Goal: Task Accomplishment & Management: Manage account settings

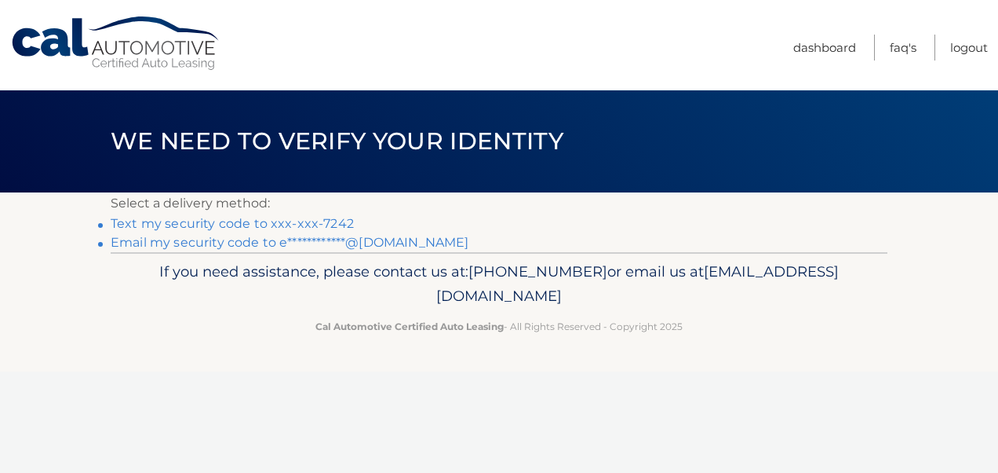
click at [327, 216] on link "Text my security code to xxx-xxx-7242" at bounding box center [232, 223] width 243 height 15
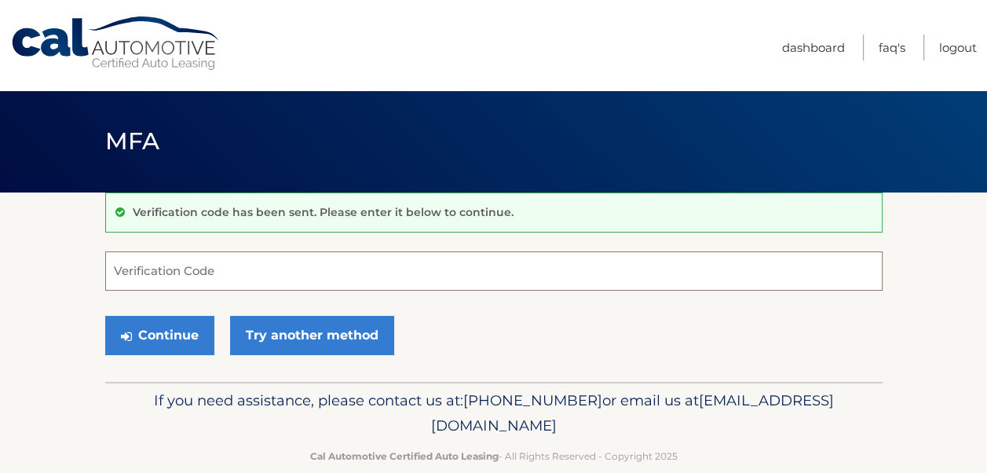
click at [515, 270] on input "Verification Code" at bounding box center [493, 270] width 777 height 39
type input "943354"
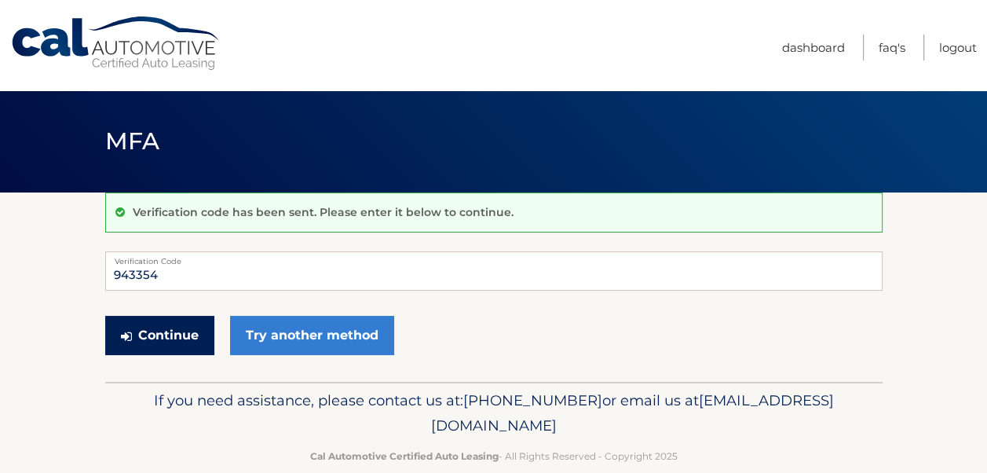
click at [182, 333] on button "Continue" at bounding box center [159, 335] width 109 height 39
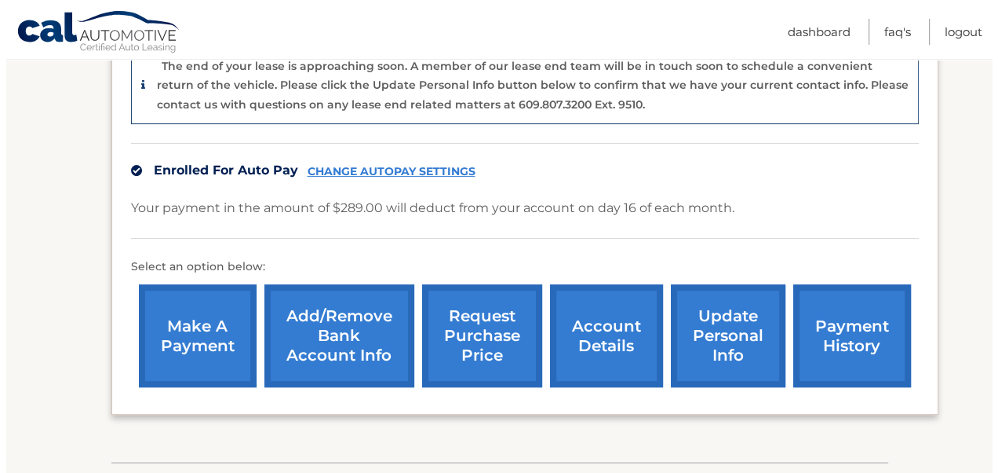
scroll to position [419, 0]
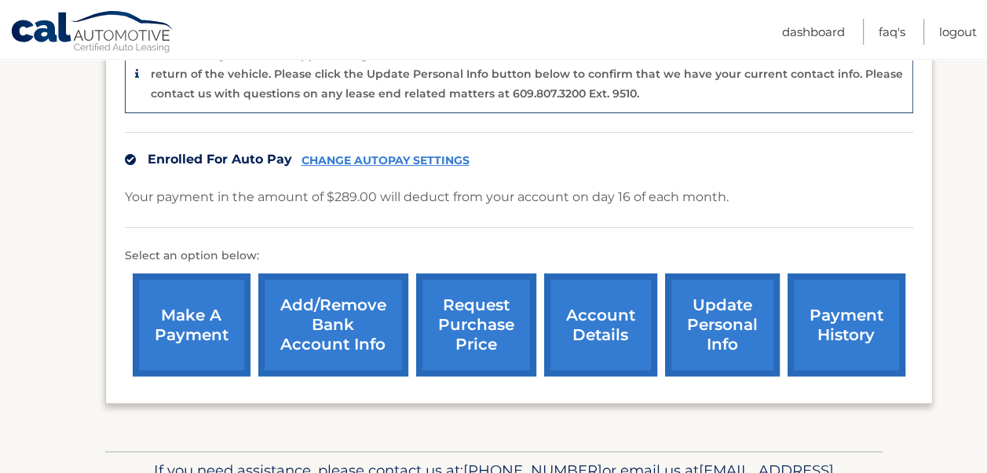
click at [479, 334] on link "request purchase price" at bounding box center [476, 324] width 120 height 103
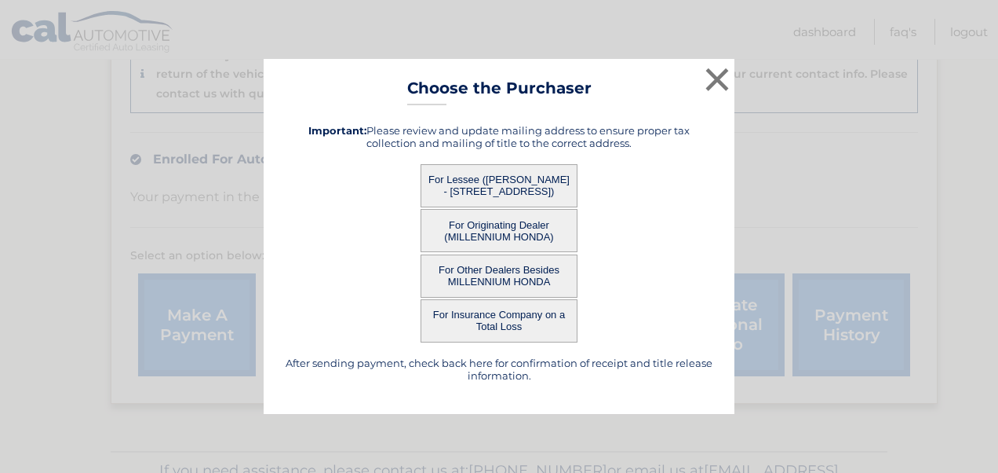
click at [529, 184] on button "For Lessee ([PERSON_NAME] - [STREET_ADDRESS])" at bounding box center [499, 185] width 157 height 43
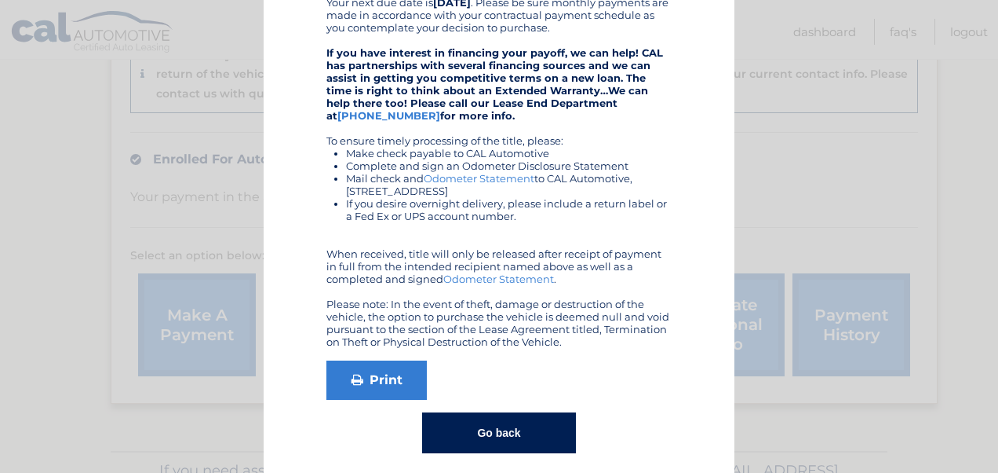
scroll to position [375, 0]
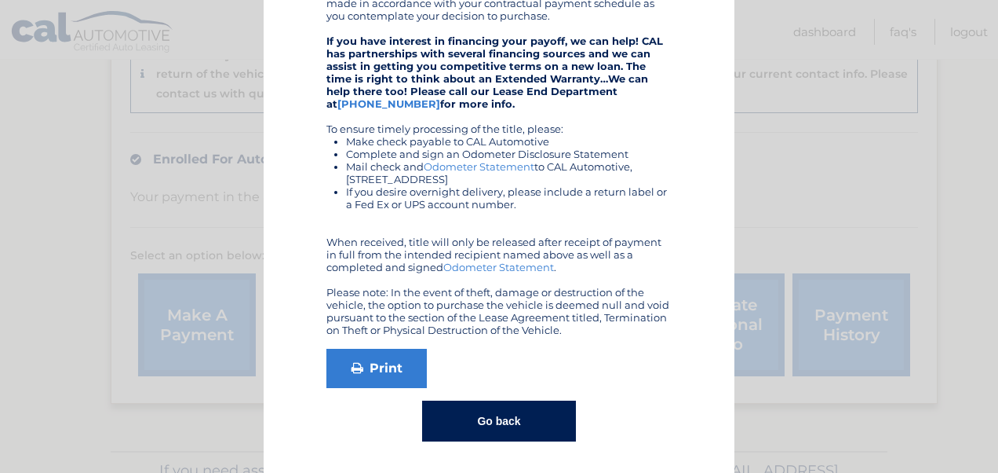
click at [531, 420] on button "Go back" at bounding box center [498, 420] width 153 height 41
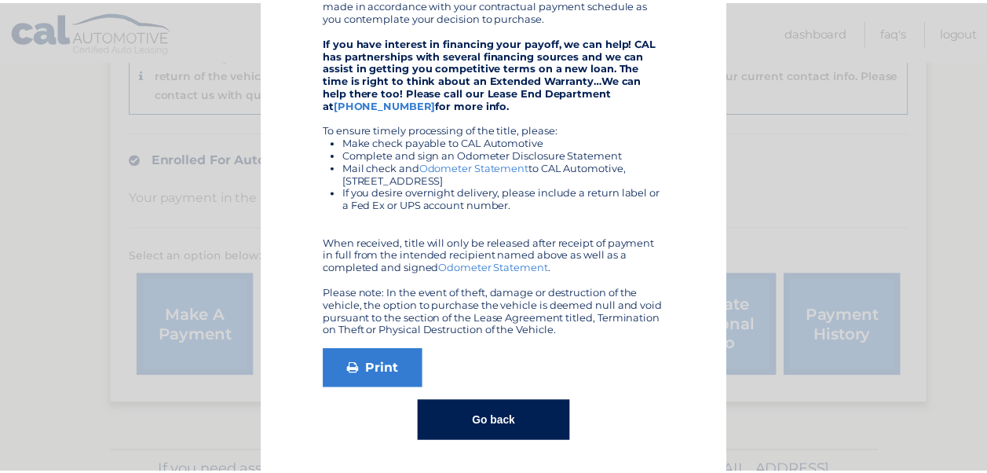
scroll to position [0, 0]
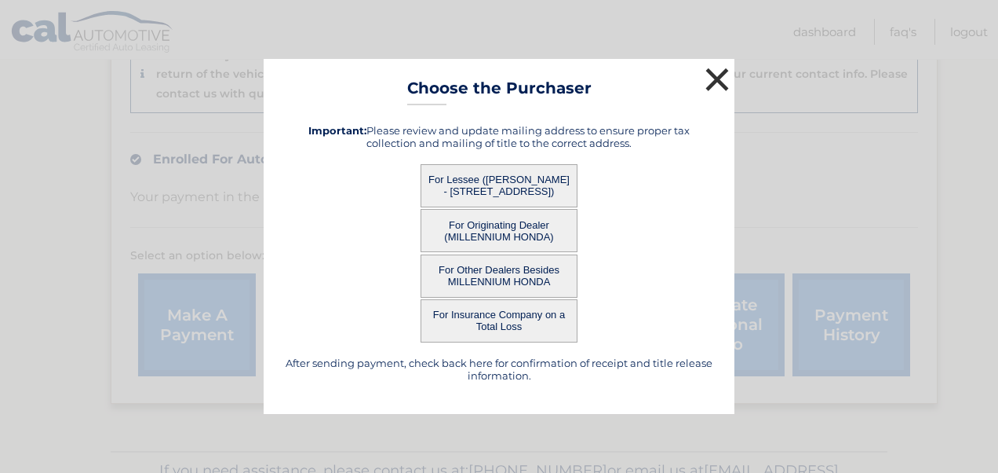
click at [716, 77] on button "×" at bounding box center [717, 79] width 31 height 31
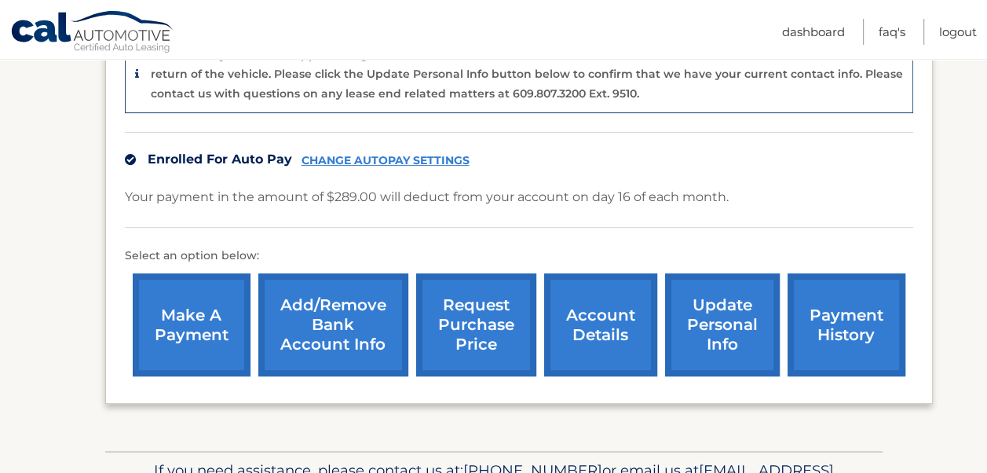
click at [614, 345] on link "account details" at bounding box center [600, 324] width 113 height 103
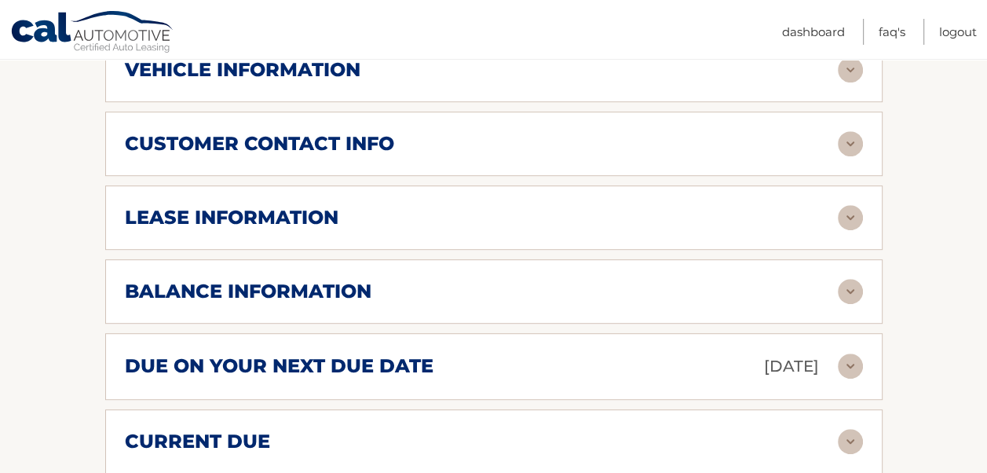
scroll to position [735, 0]
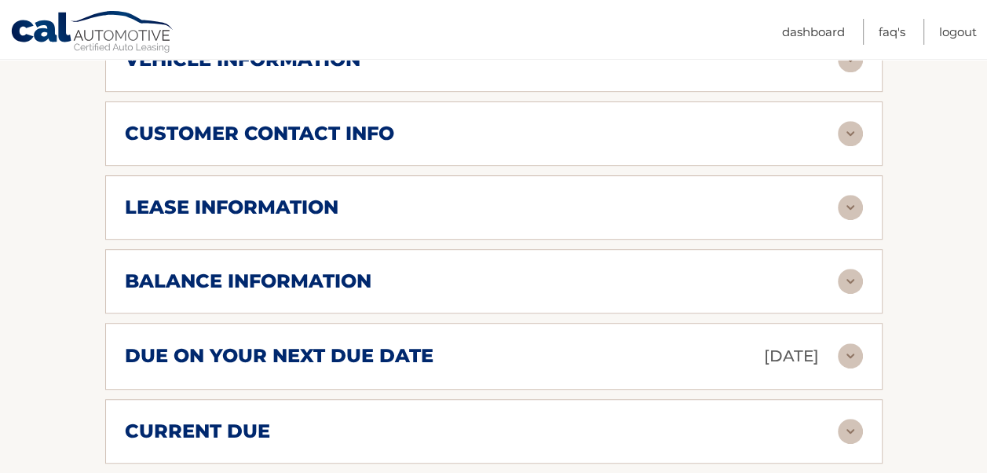
click at [851, 282] on img at bounding box center [850, 280] width 25 height 25
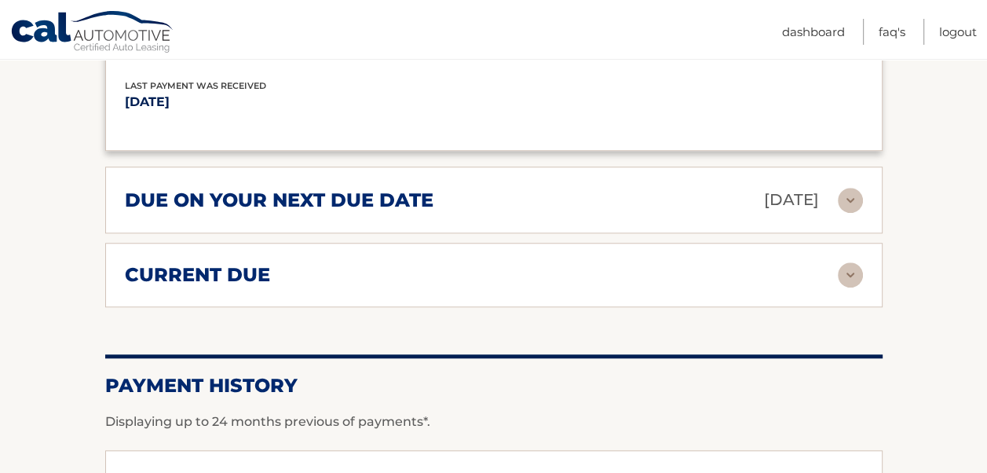
scroll to position [1081, 0]
click at [843, 273] on img at bounding box center [850, 273] width 25 height 25
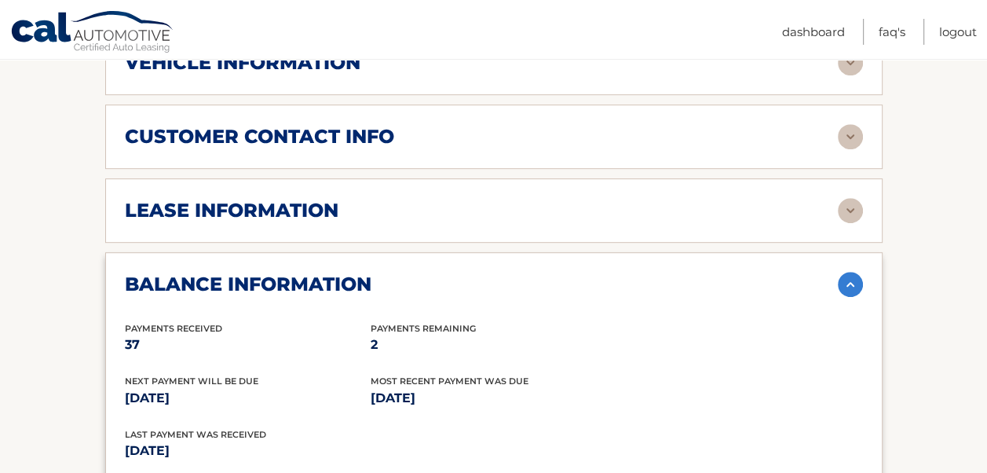
scroll to position [731, 0]
click at [854, 210] on img at bounding box center [850, 211] width 25 height 25
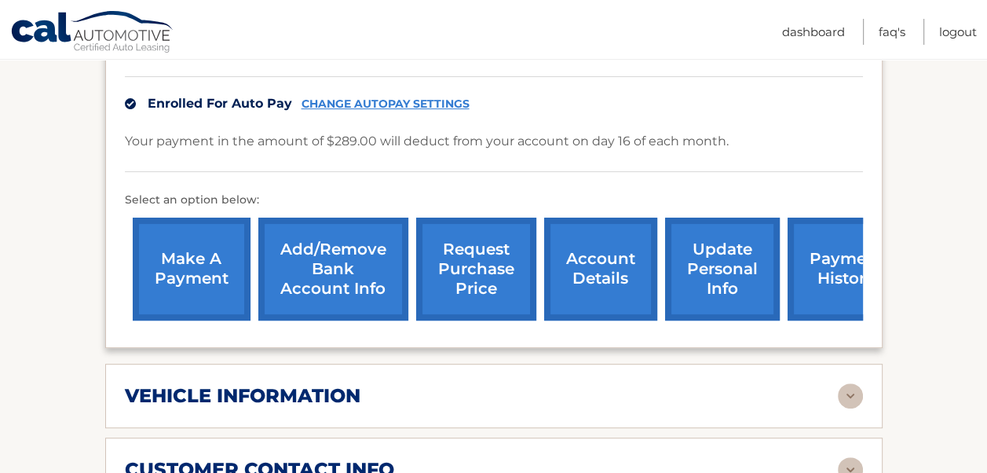
scroll to position [398, 0]
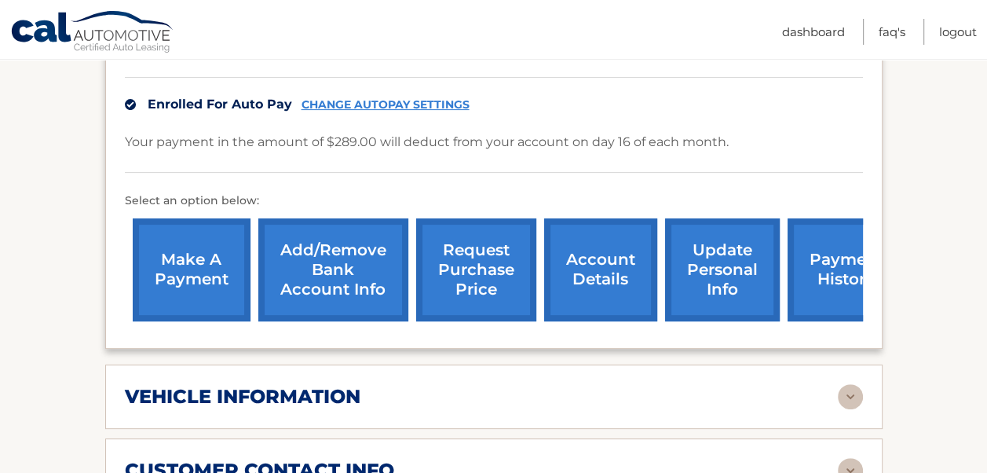
click at [830, 290] on link "payment history" at bounding box center [846, 269] width 118 height 103
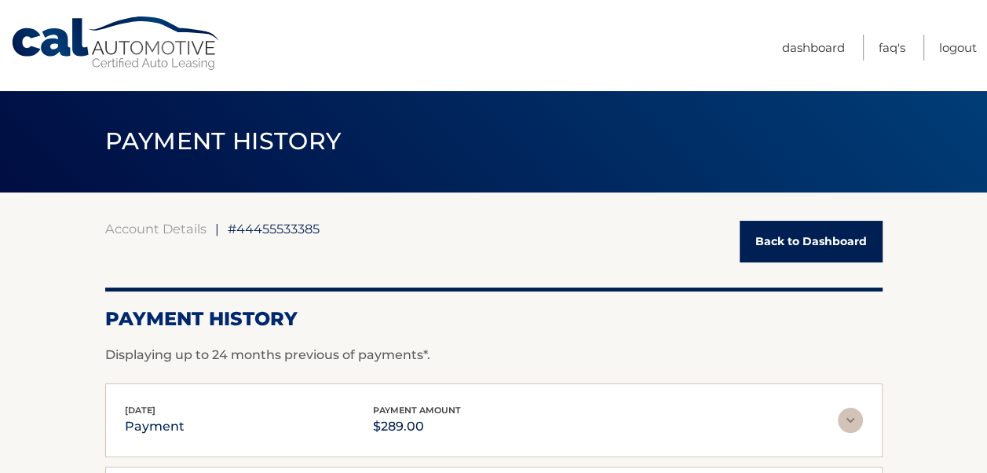
click at [819, 250] on link "Back to Dashboard" at bounding box center [810, 242] width 143 height 42
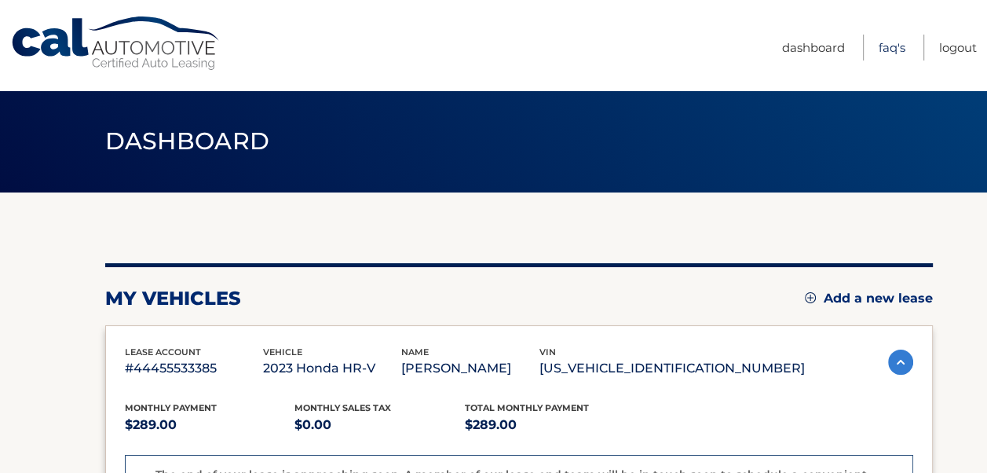
click at [887, 52] on link "FAQ's" at bounding box center [891, 48] width 27 height 26
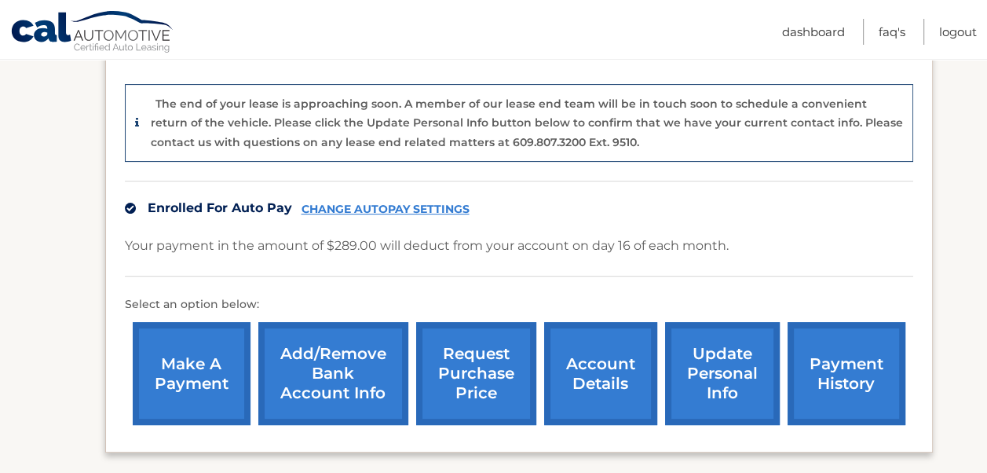
scroll to position [370, 0]
click at [823, 35] on link "Dashboard" at bounding box center [813, 32] width 63 height 26
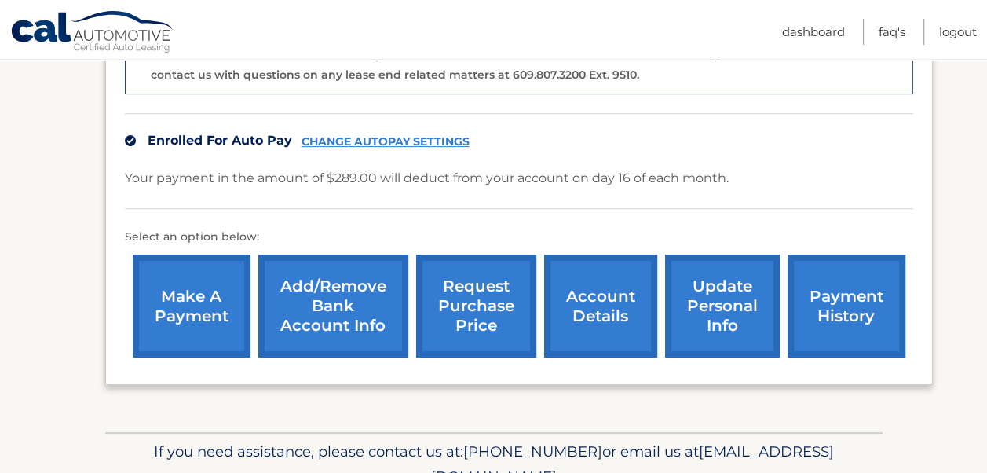
scroll to position [440, 0]
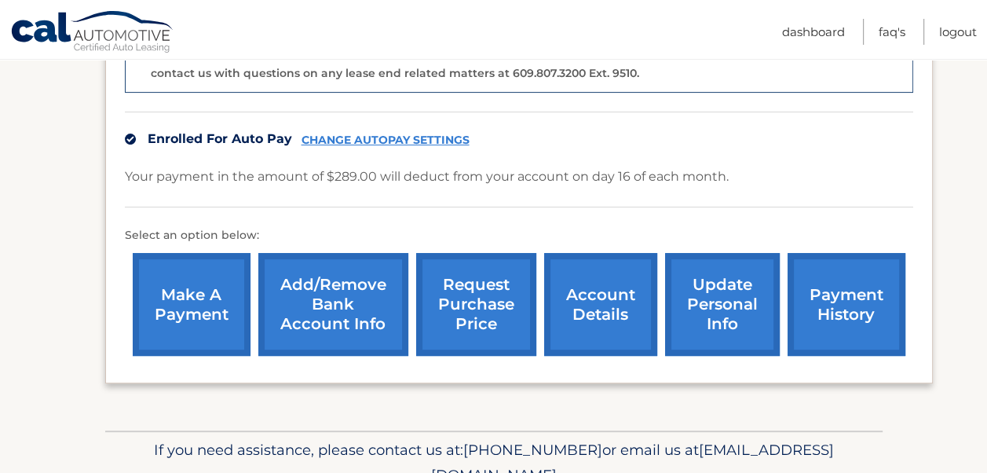
click at [347, 308] on link "Add/Remove bank account info" at bounding box center [333, 304] width 150 height 103
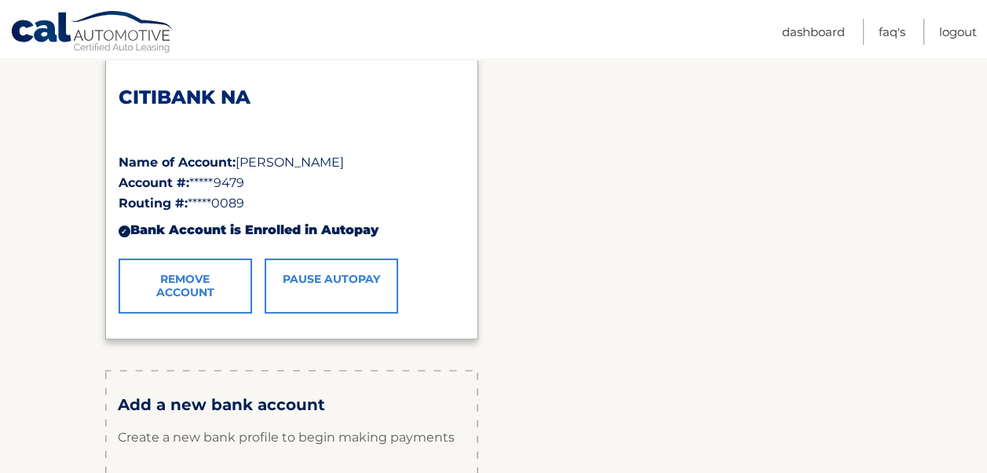
scroll to position [259, 0]
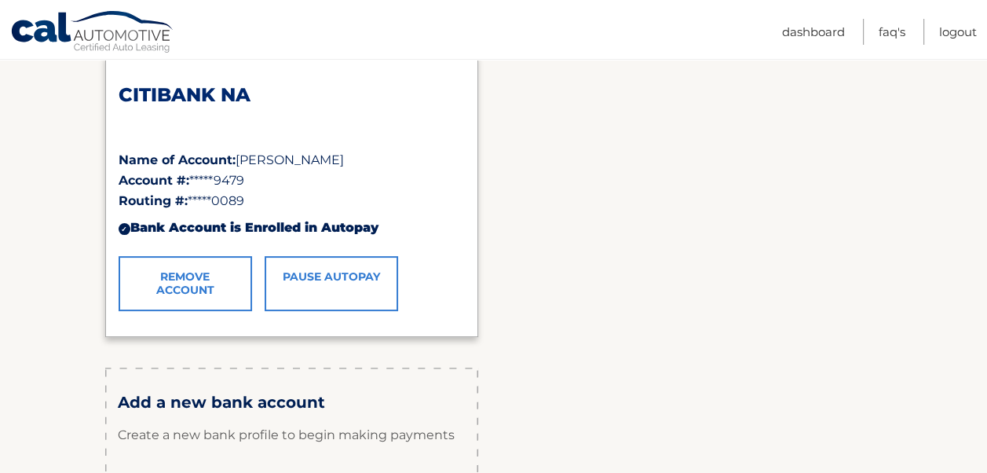
click at [265, 406] on h3 "Add a new bank account" at bounding box center [292, 402] width 348 height 20
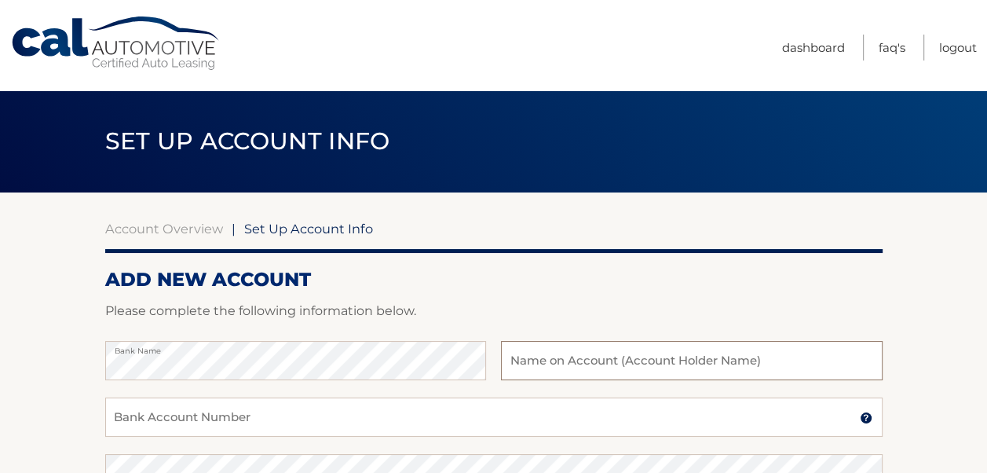
click at [639, 354] on input "text" at bounding box center [691, 360] width 381 height 39
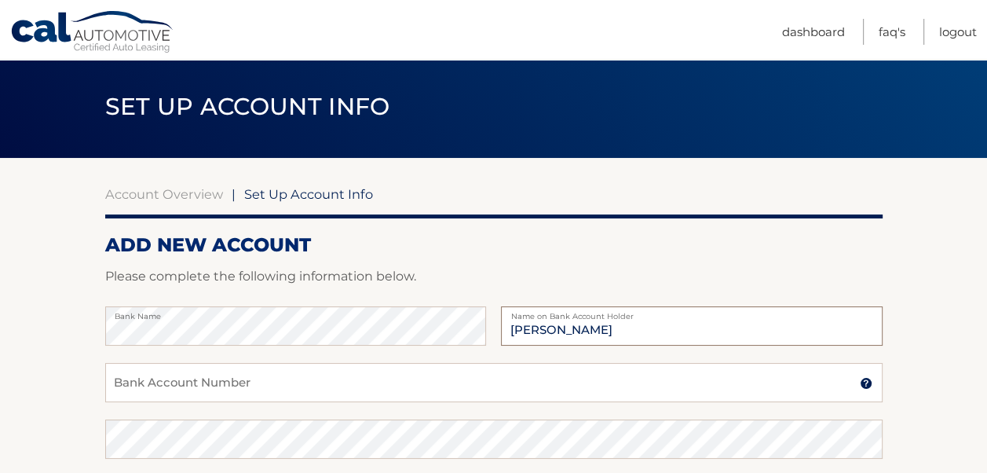
scroll to position [128, 0]
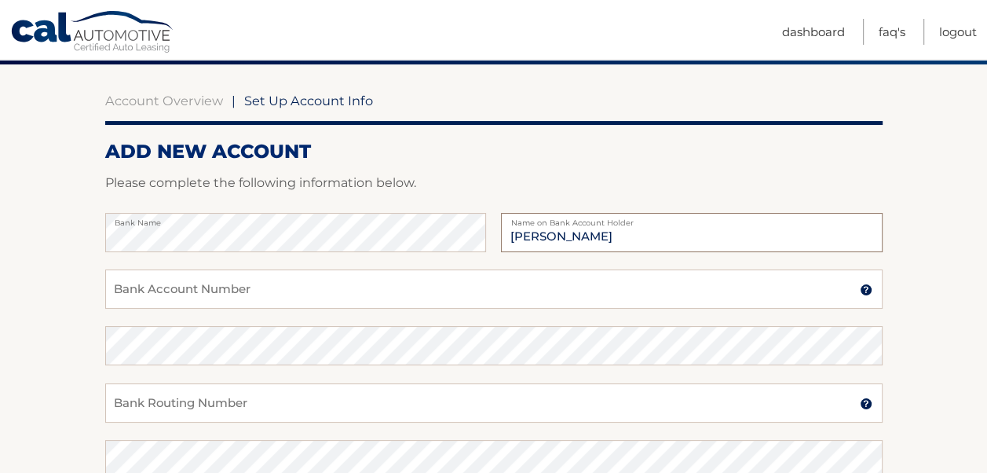
type input "[PERSON_NAME]"
click at [442, 291] on input "Bank Account Number" at bounding box center [493, 288] width 777 height 39
type input "680085118"
click at [295, 408] on input "Bank Routing Number" at bounding box center [493, 402] width 777 height 39
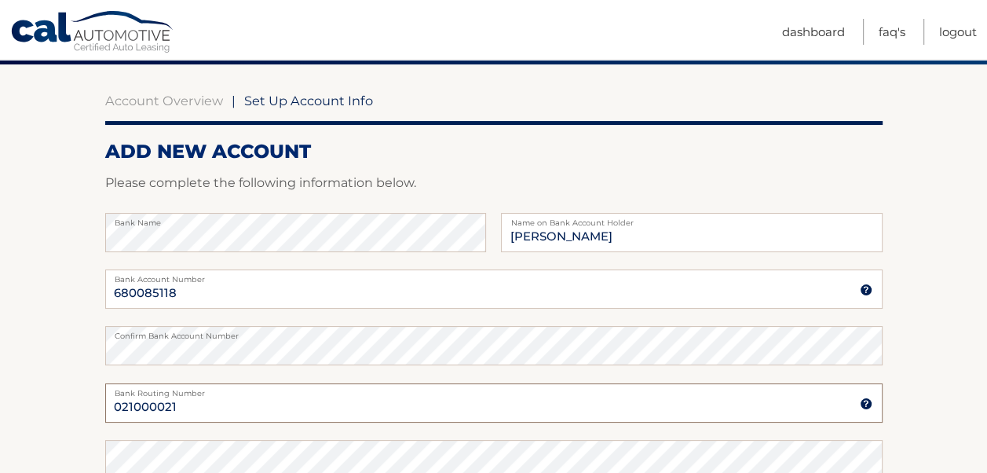
type input "021000021"
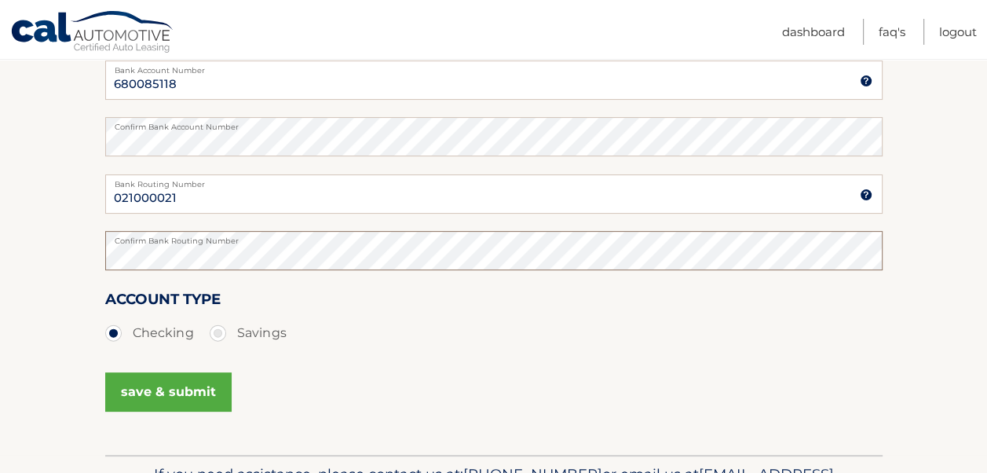
scroll to position [347, 0]
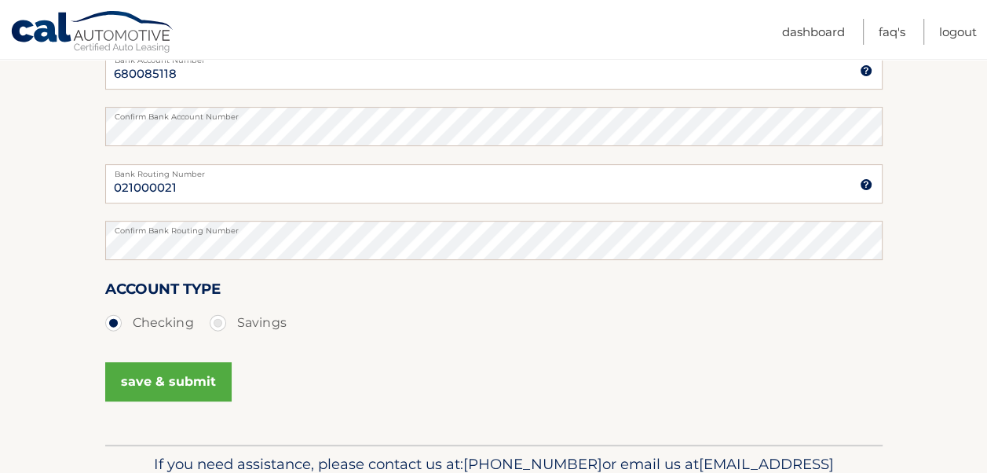
click at [184, 379] on button "save & submit" at bounding box center [168, 381] width 126 height 39
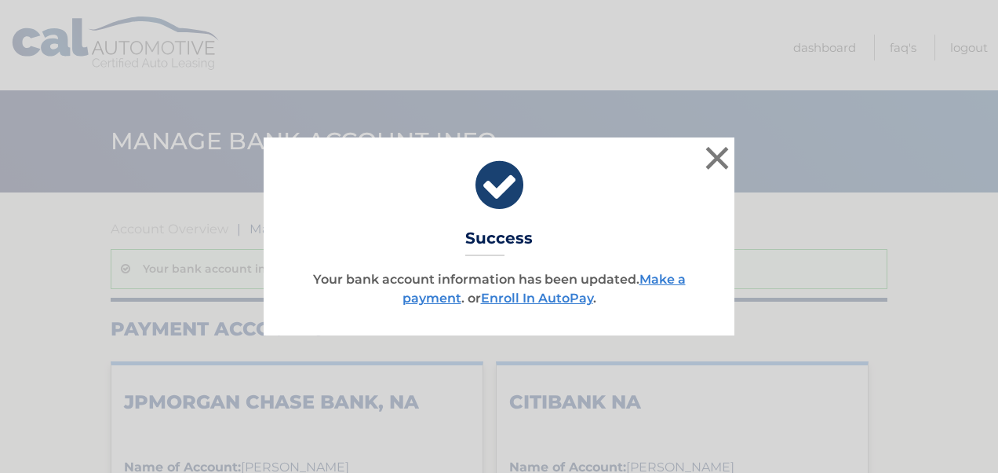
click at [561, 301] on link "Enroll In AutoPay" at bounding box center [537, 297] width 112 height 15
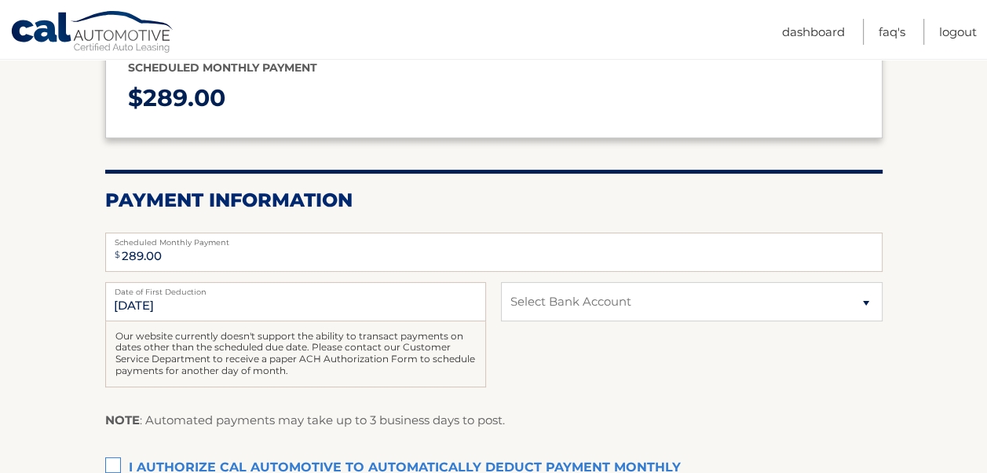
scroll to position [215, 0]
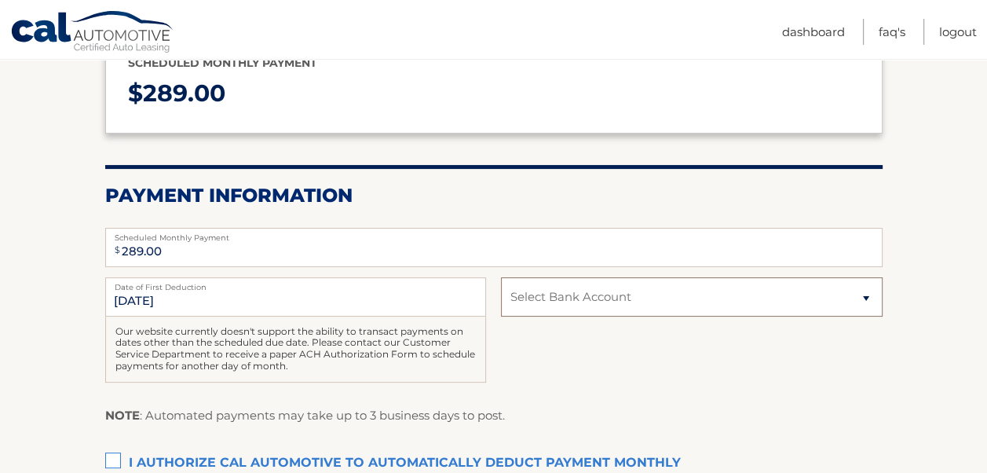
click at [859, 297] on select "Select Bank Account Checking JPMORGAN CHASE BANK, NA *****5118 Checking CITIBAN…" at bounding box center [691, 296] width 381 height 39
select select "N2FlNzVmMmMtNGE5MS00YjY2LTgyODUtNTk2MTQzZWYyNGY4"
click at [501, 277] on select "Select Bank Account Checking JPMORGAN CHASE BANK, NA *****5118 Checking CITIBAN…" at bounding box center [691, 296] width 381 height 39
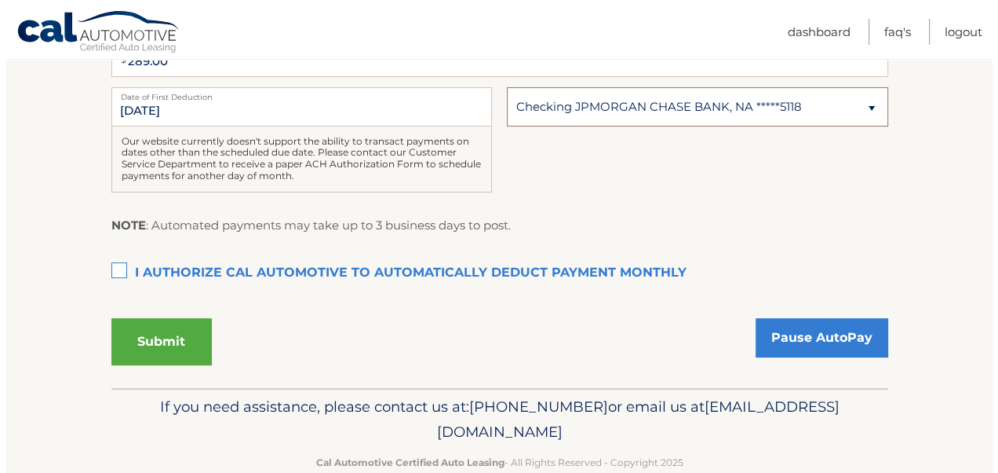
scroll to position [414, 0]
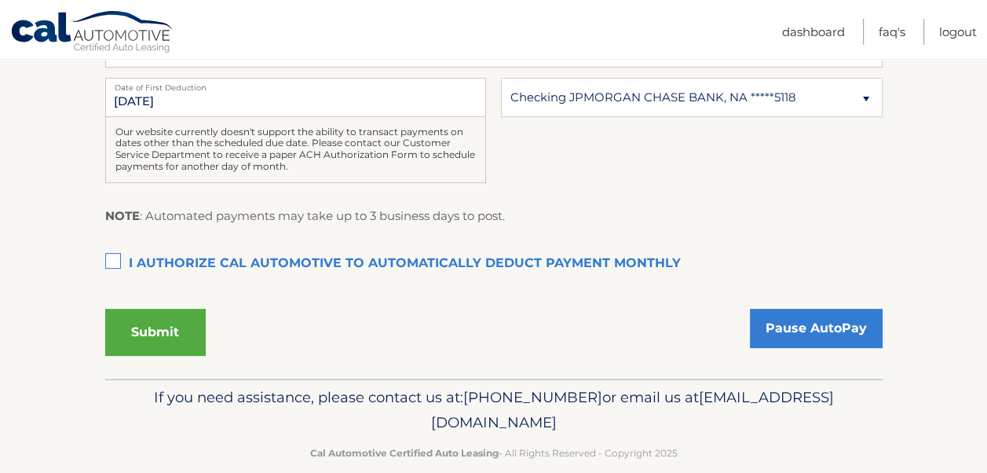
click at [115, 259] on label "I authorize cal automotive to automatically deduct payment monthly This checkbo…" at bounding box center [493, 263] width 777 height 31
click at [0, 0] on input "I authorize cal automotive to automatically deduct payment monthly This checkbo…" at bounding box center [0, 0] width 0 height 0
click at [172, 335] on button "Submit" at bounding box center [155, 331] width 100 height 47
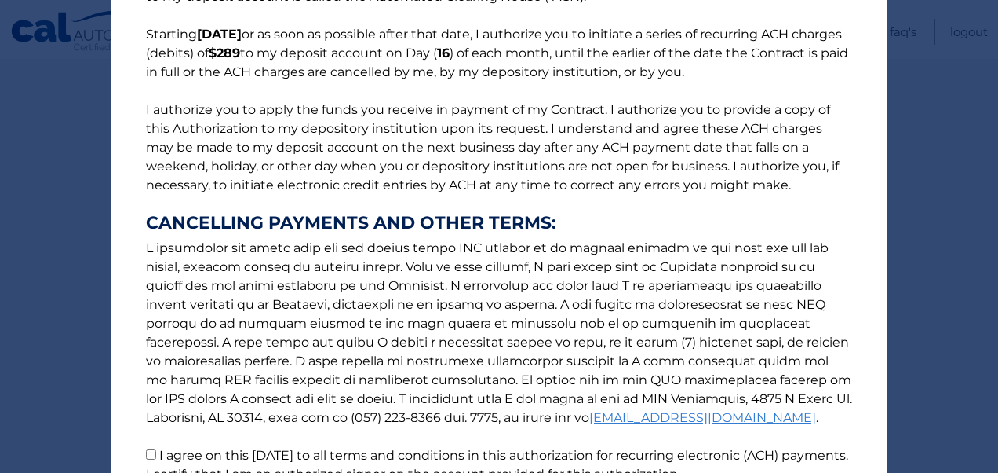
scroll to position [268, 0]
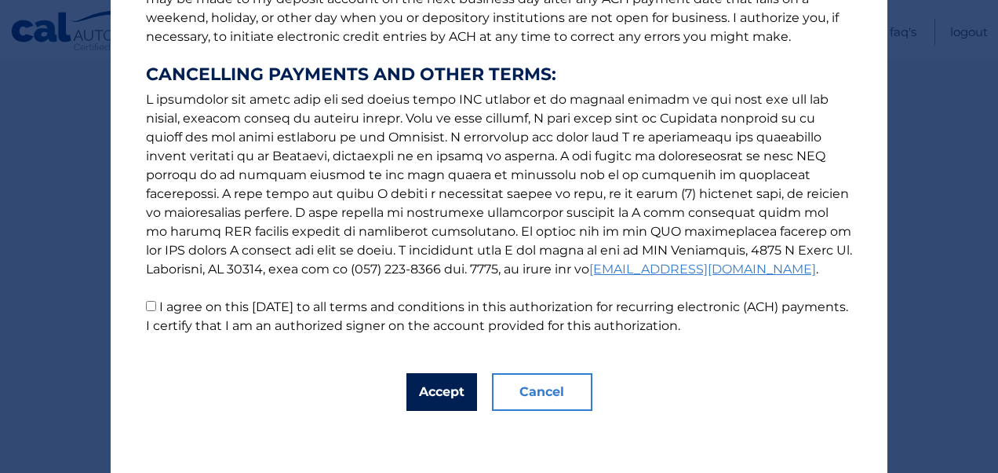
click at [435, 393] on button "Accept" at bounding box center [442, 392] width 71 height 38
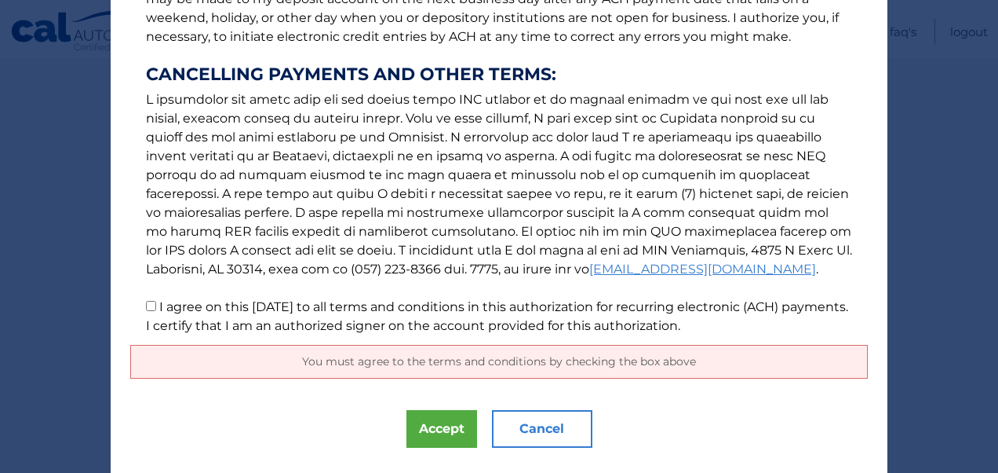
click at [146, 305] on input "I agree on this 09/23/2025 to all terms and conditions in this authorization fo…" at bounding box center [151, 306] width 10 height 10
checkbox input "true"
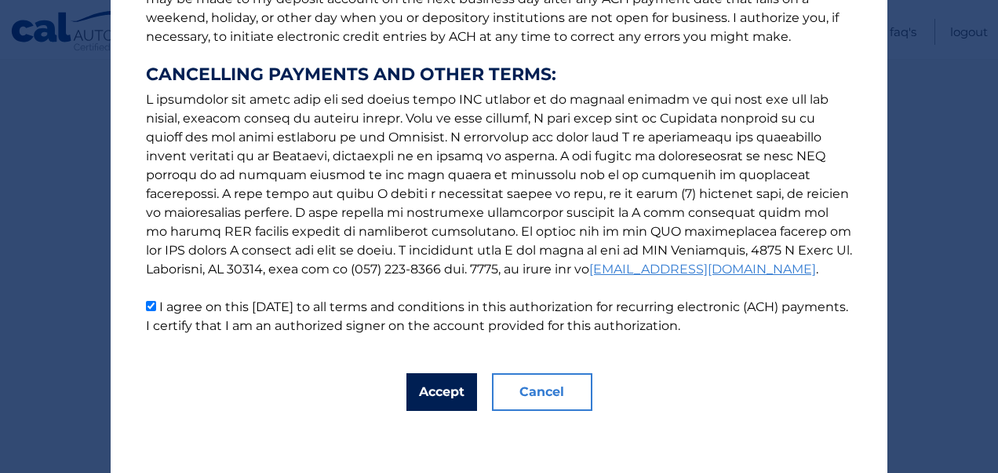
click at [429, 388] on button "Accept" at bounding box center [442, 392] width 71 height 38
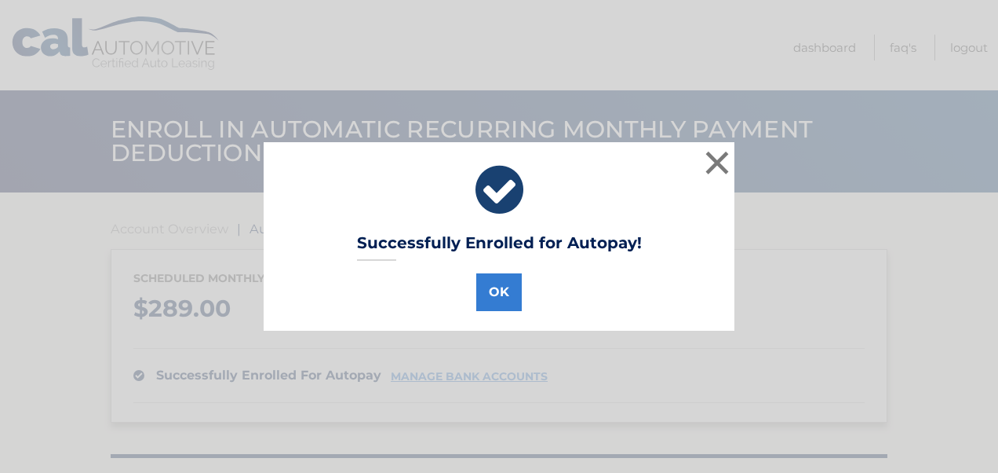
click at [491, 292] on button "OK" at bounding box center [499, 292] width 46 height 38
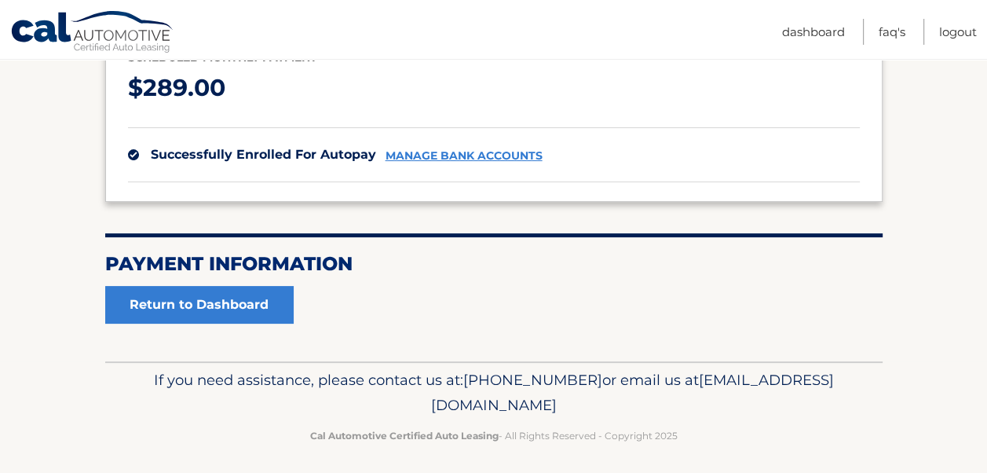
scroll to position [223, 0]
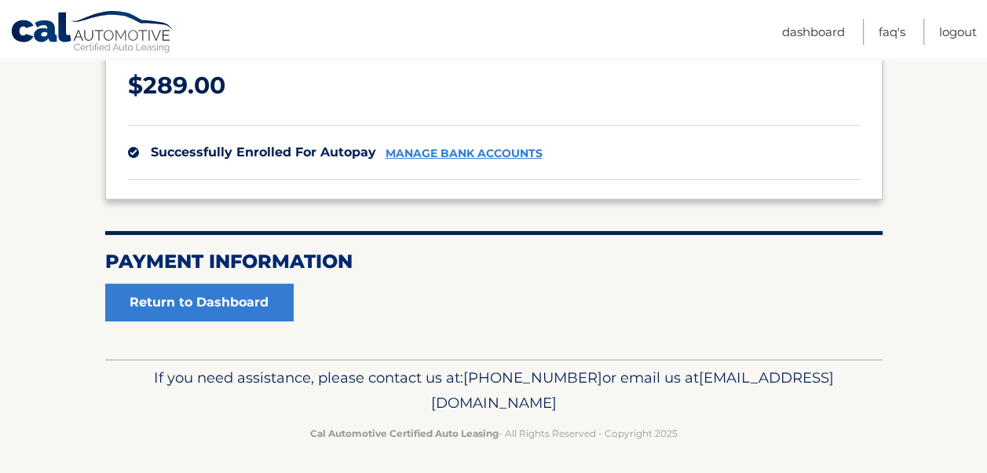
click at [491, 157] on link "manage bank accounts" at bounding box center [463, 153] width 157 height 13
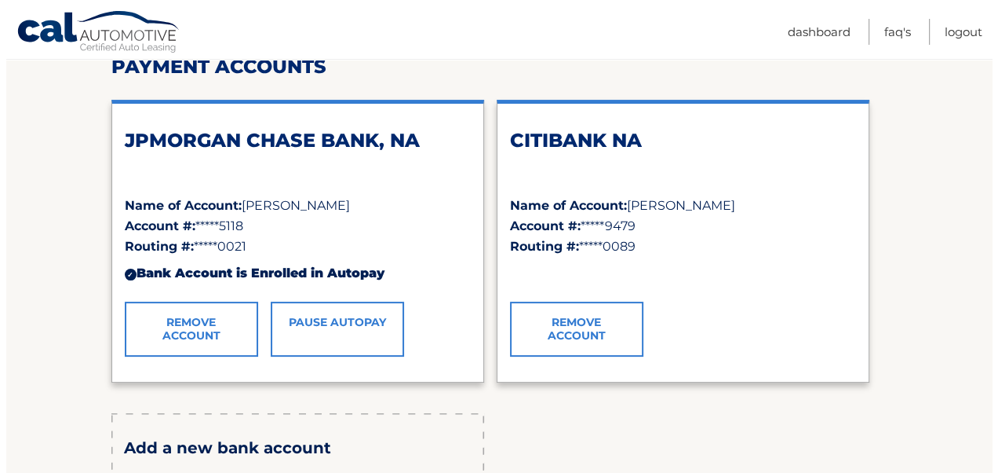
scroll to position [214, 0]
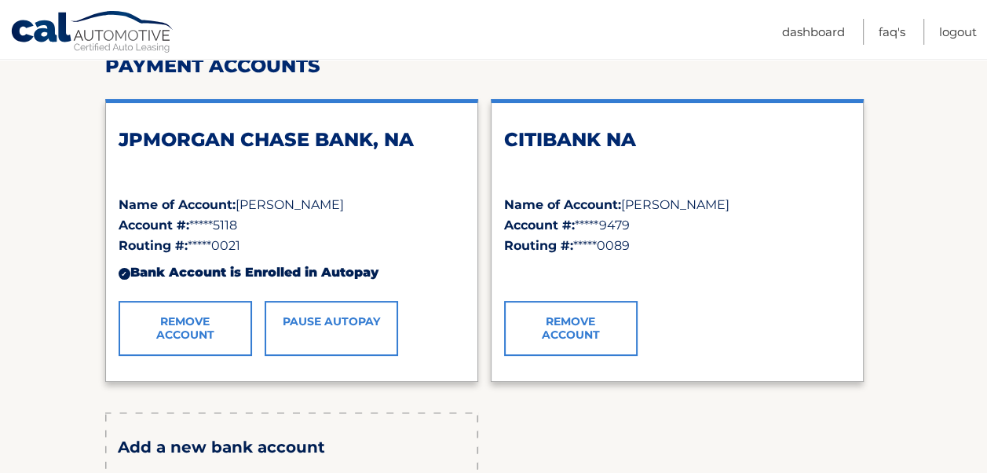
click at [592, 332] on link "Remove Account" at bounding box center [570, 328] width 133 height 55
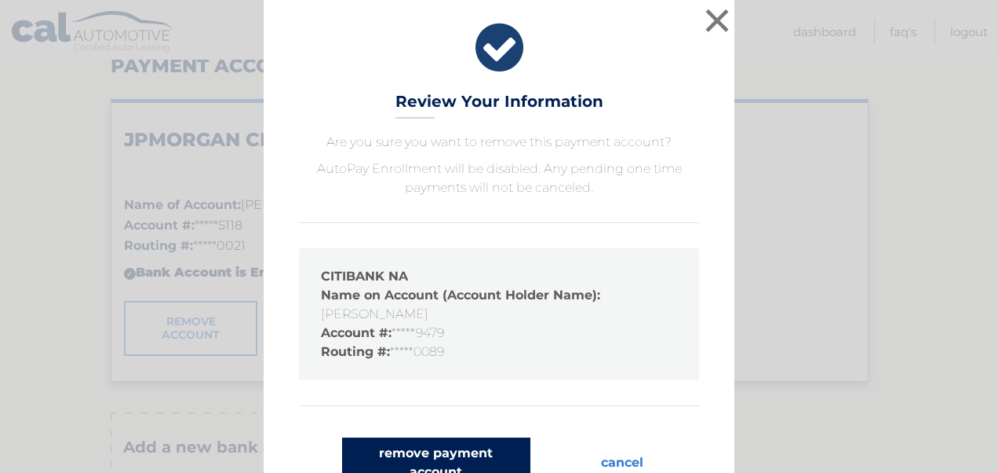
click at [450, 445] on button "remove payment account" at bounding box center [436, 462] width 188 height 50
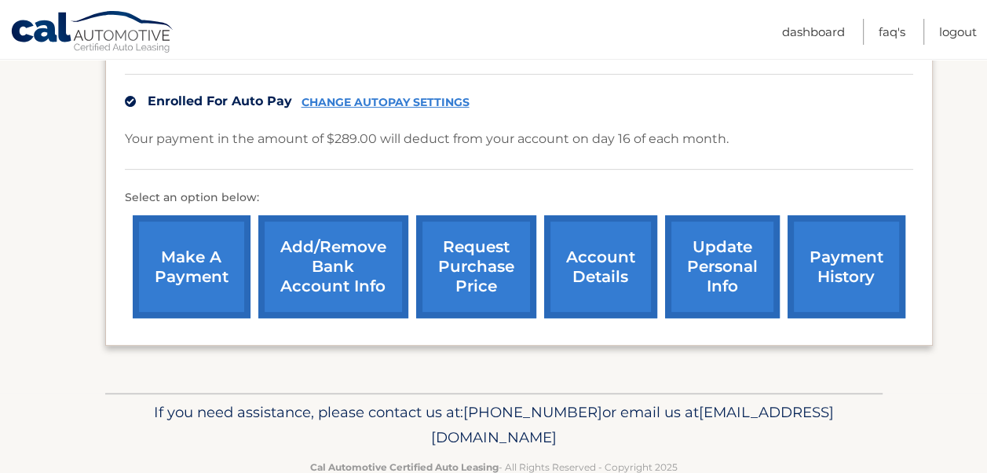
scroll to position [515, 0]
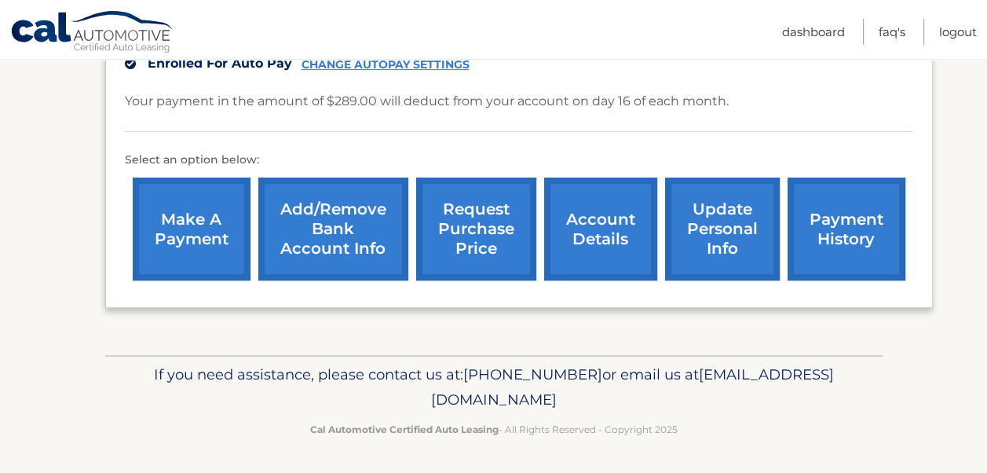
click at [189, 248] on link "make a payment" at bounding box center [192, 228] width 118 height 103
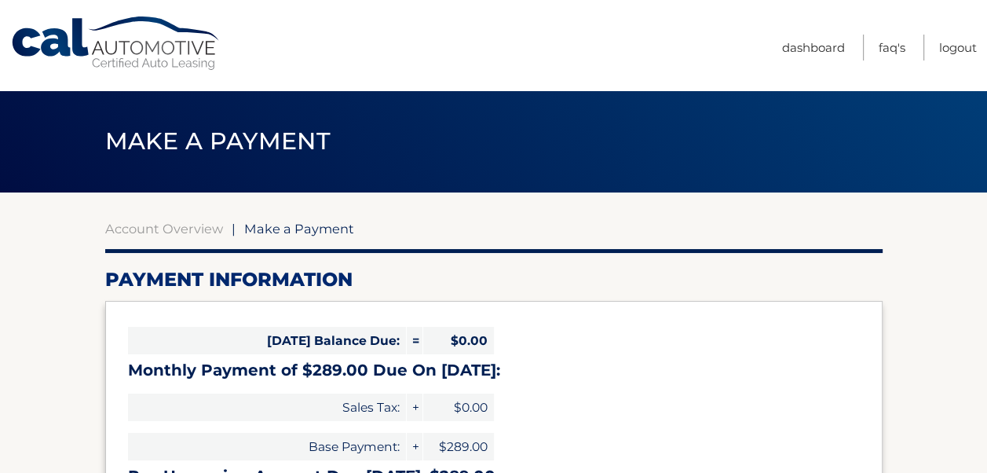
click at [133, 229] on link "Account Overview" at bounding box center [164, 229] width 118 height 16
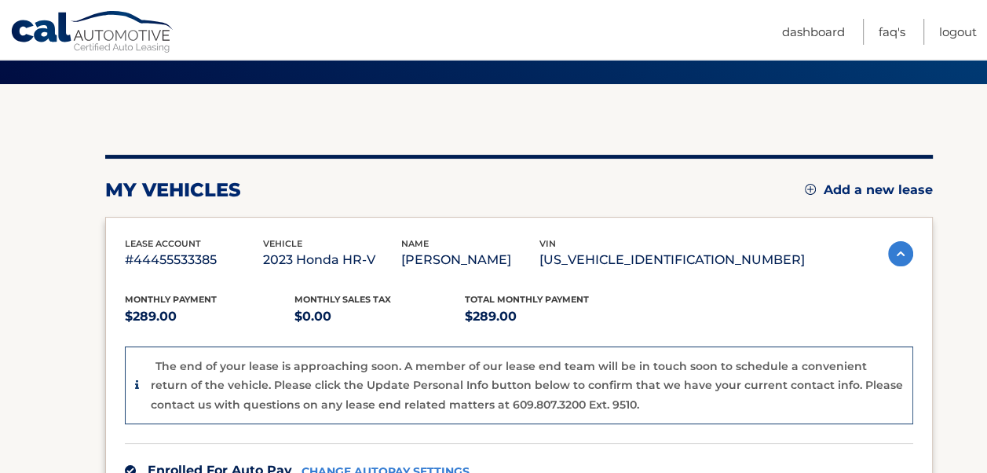
scroll to position [109, 0]
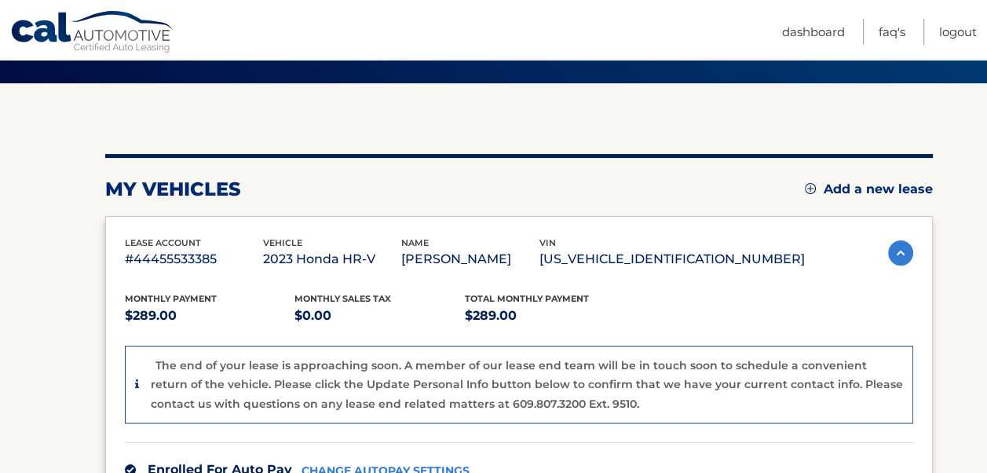
click at [900, 252] on img at bounding box center [900, 252] width 25 height 25
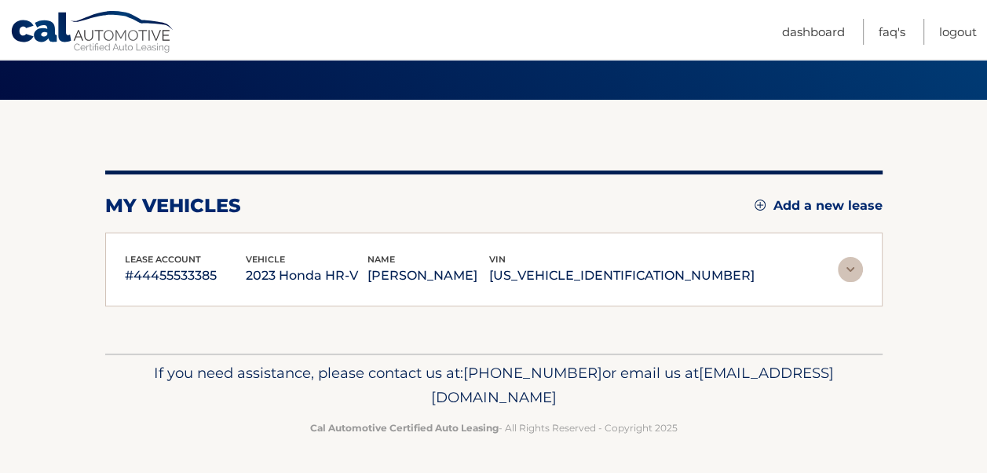
scroll to position [91, 0]
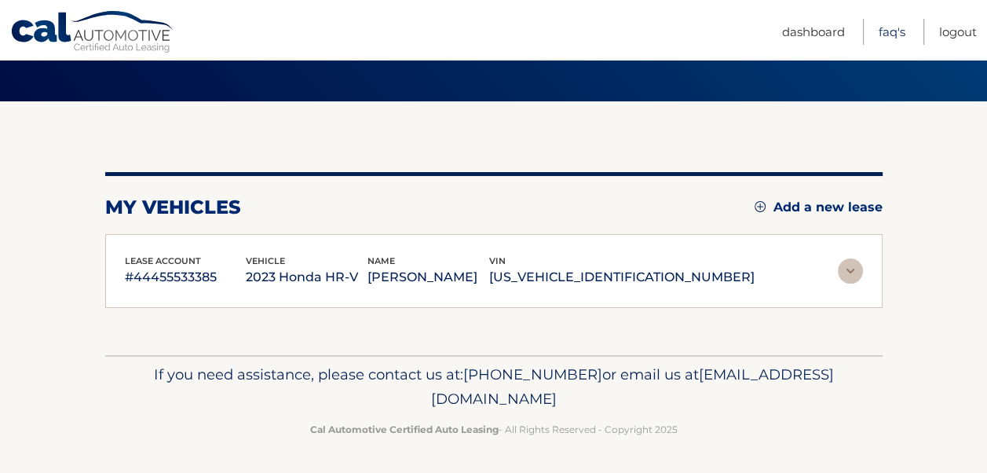
click at [887, 32] on link "FAQ's" at bounding box center [891, 32] width 27 height 26
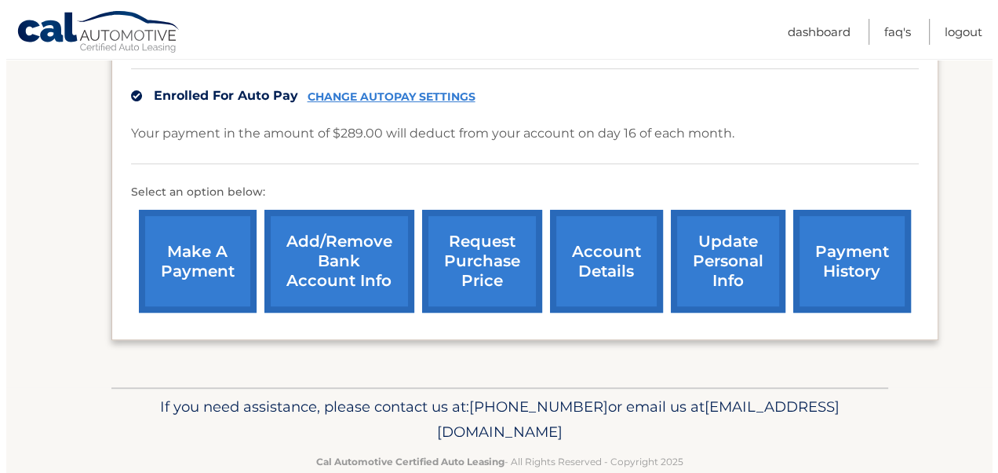
scroll to position [515, 0]
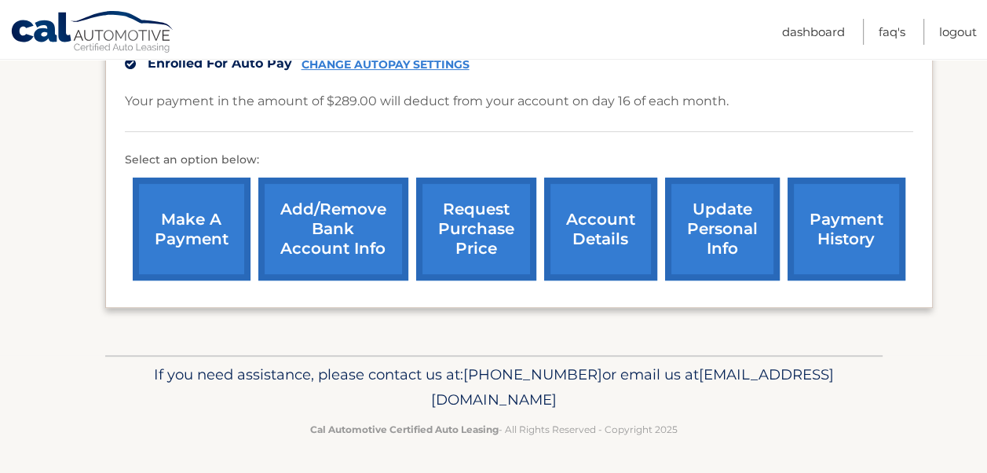
click at [480, 227] on link "request purchase price" at bounding box center [476, 228] width 120 height 103
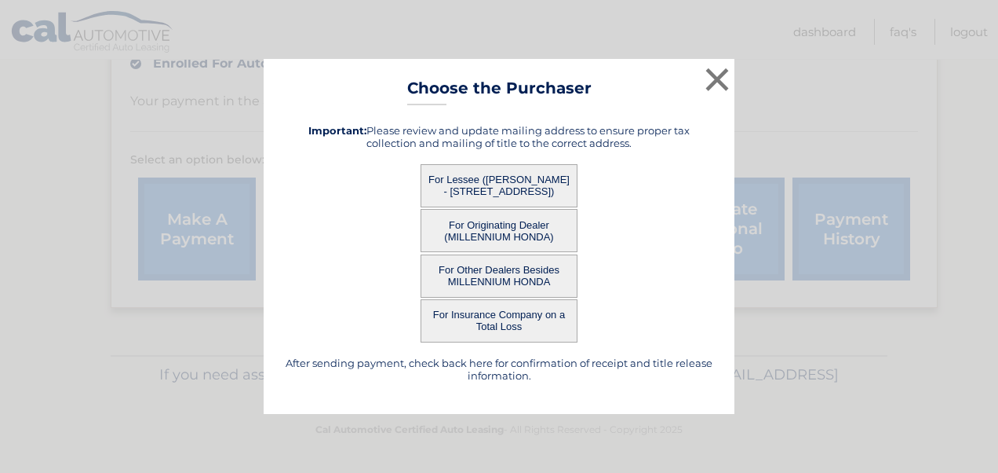
click at [540, 184] on button "For Lessee ([PERSON_NAME] - [STREET_ADDRESS])" at bounding box center [499, 185] width 157 height 43
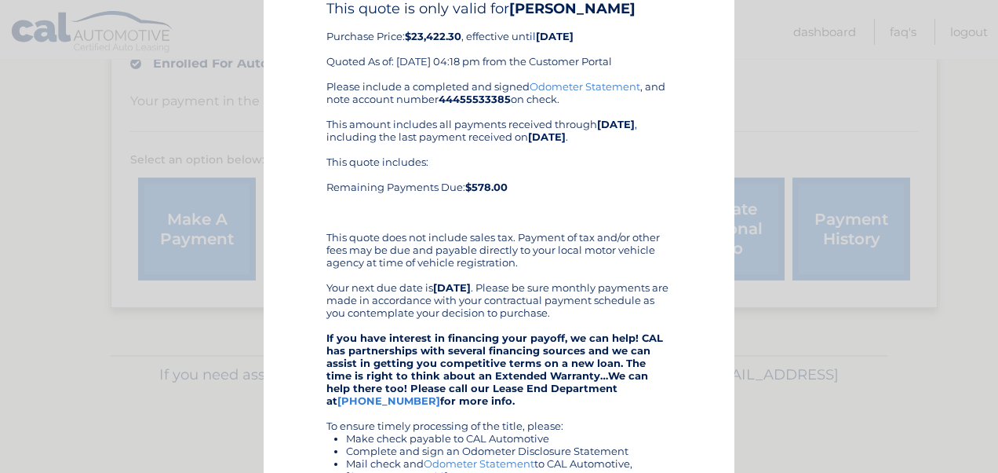
scroll to position [0, 0]
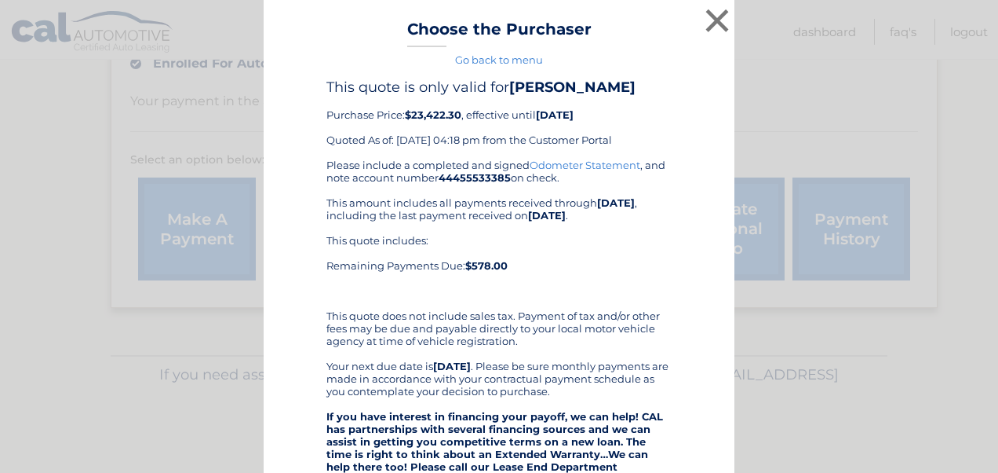
click at [480, 287] on div "This quote includes: Remaining Payments Due: $578.00" at bounding box center [499, 265] width 345 height 63
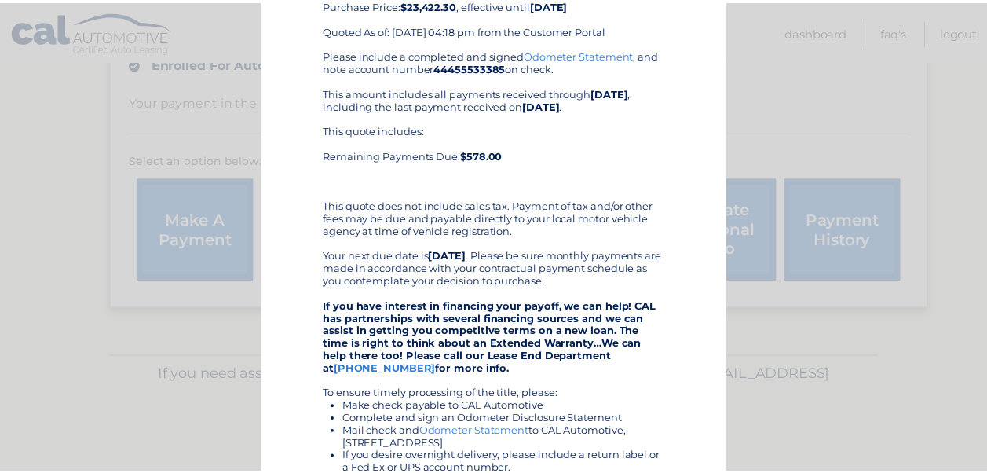
scroll to position [118, 0]
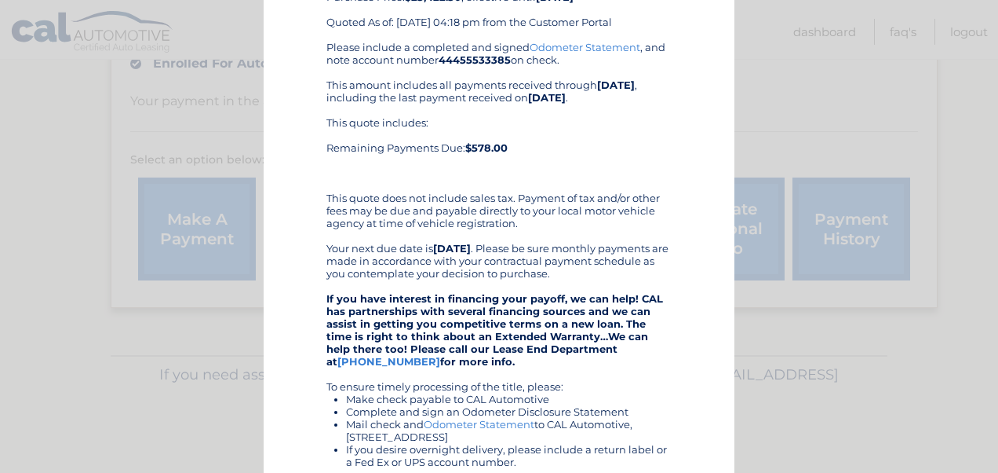
click at [53, 204] on div "× Choose the Purchaser Go back to menu After sending payment, check back here f…" at bounding box center [499, 306] width 986 height 849
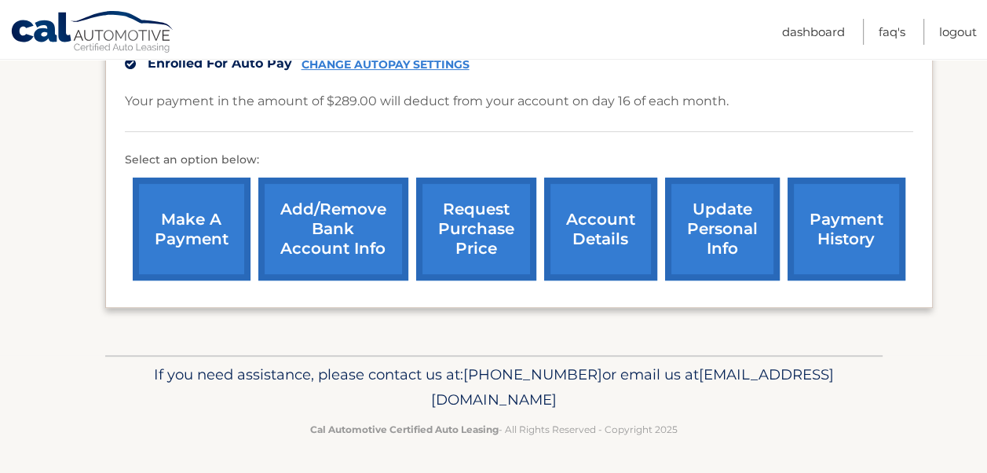
copy span "[EMAIL_ADDRESS][DOMAIN_NAME]"
click at [962, 35] on link "Logout" at bounding box center [958, 32] width 38 height 26
